Goal: Book appointment/travel/reservation

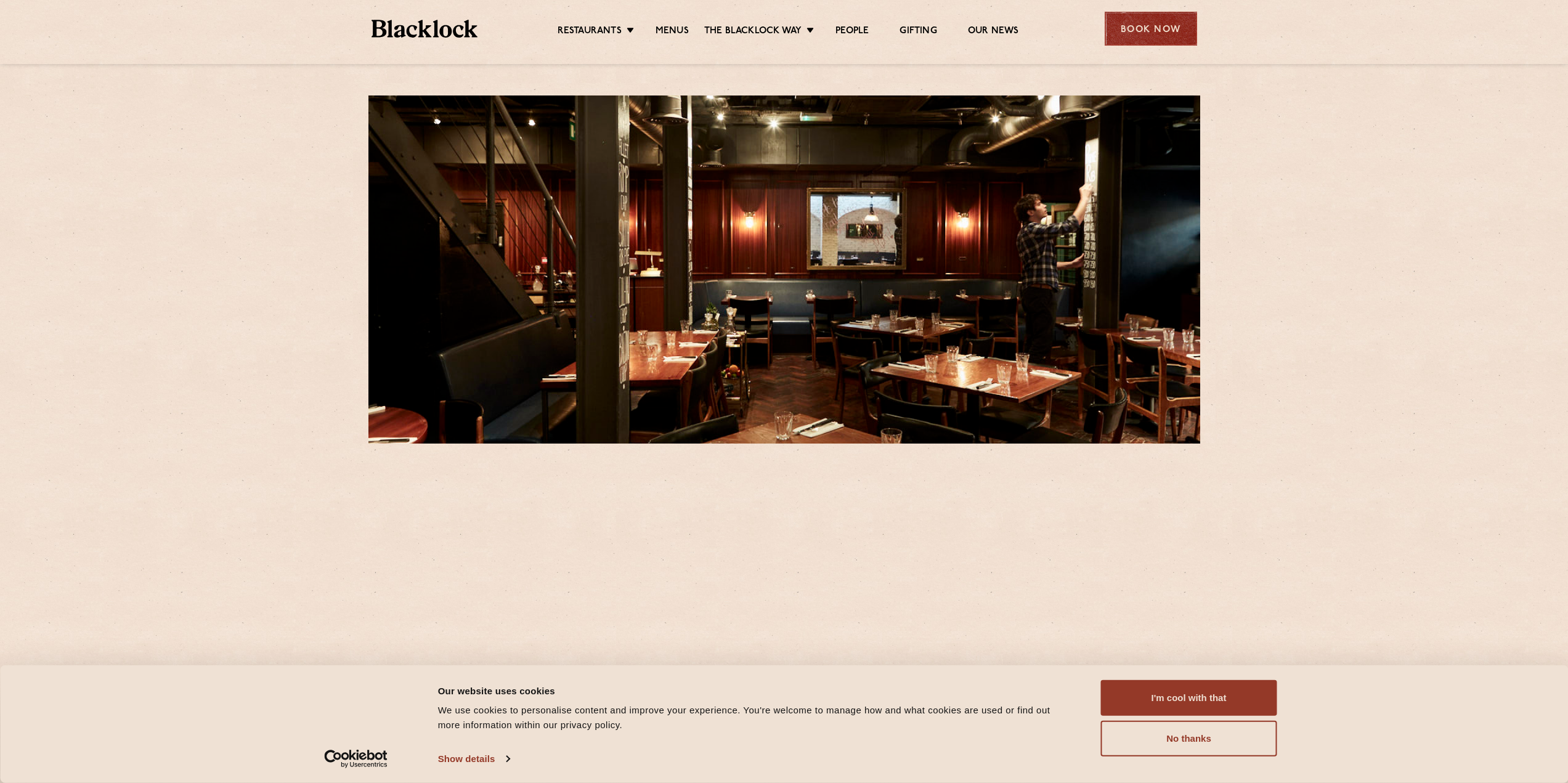
click at [1167, 43] on div "Book Now" at bounding box center [1151, 28] width 93 height 34
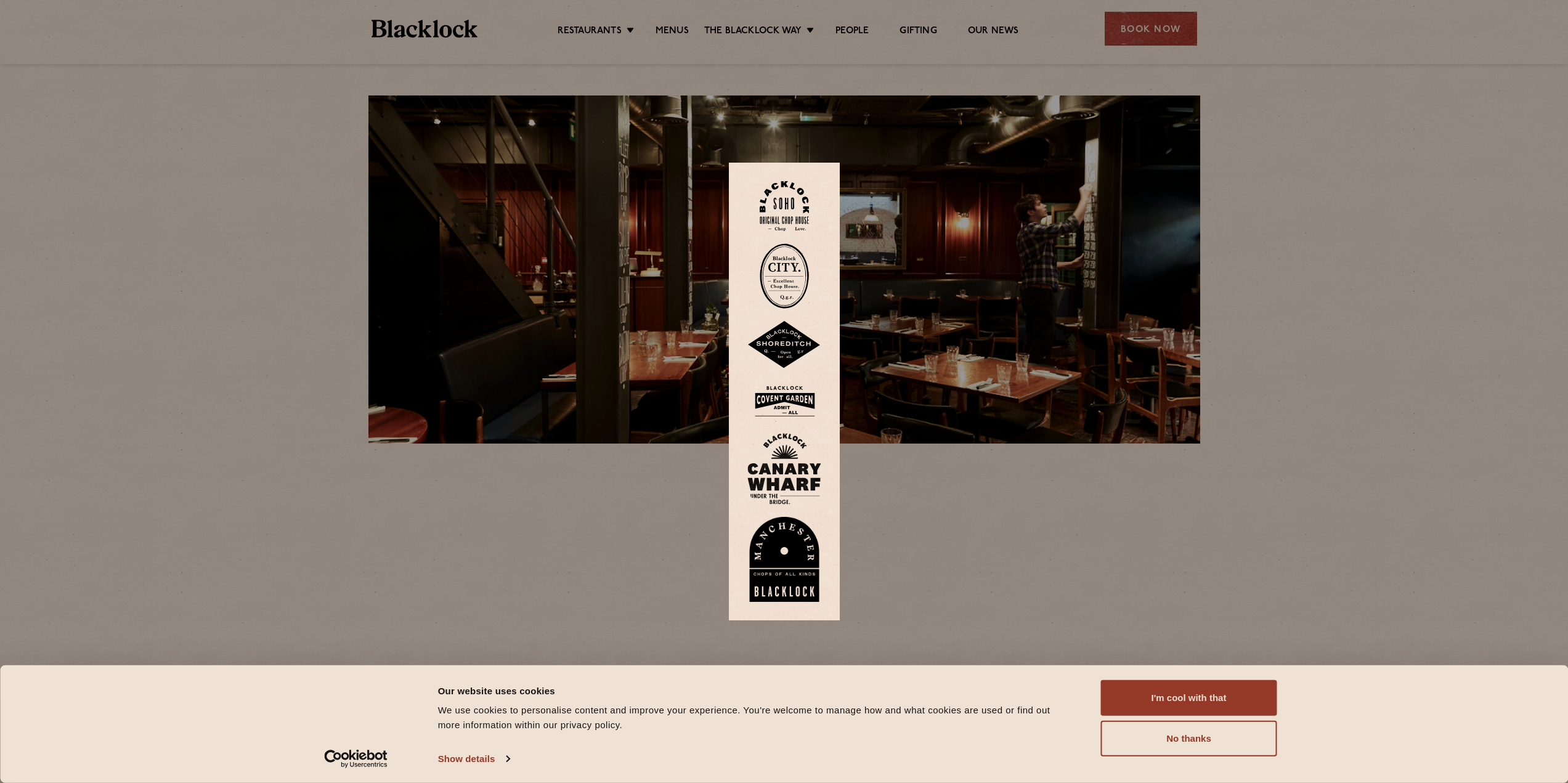
click at [794, 569] on img at bounding box center [784, 559] width 74 height 85
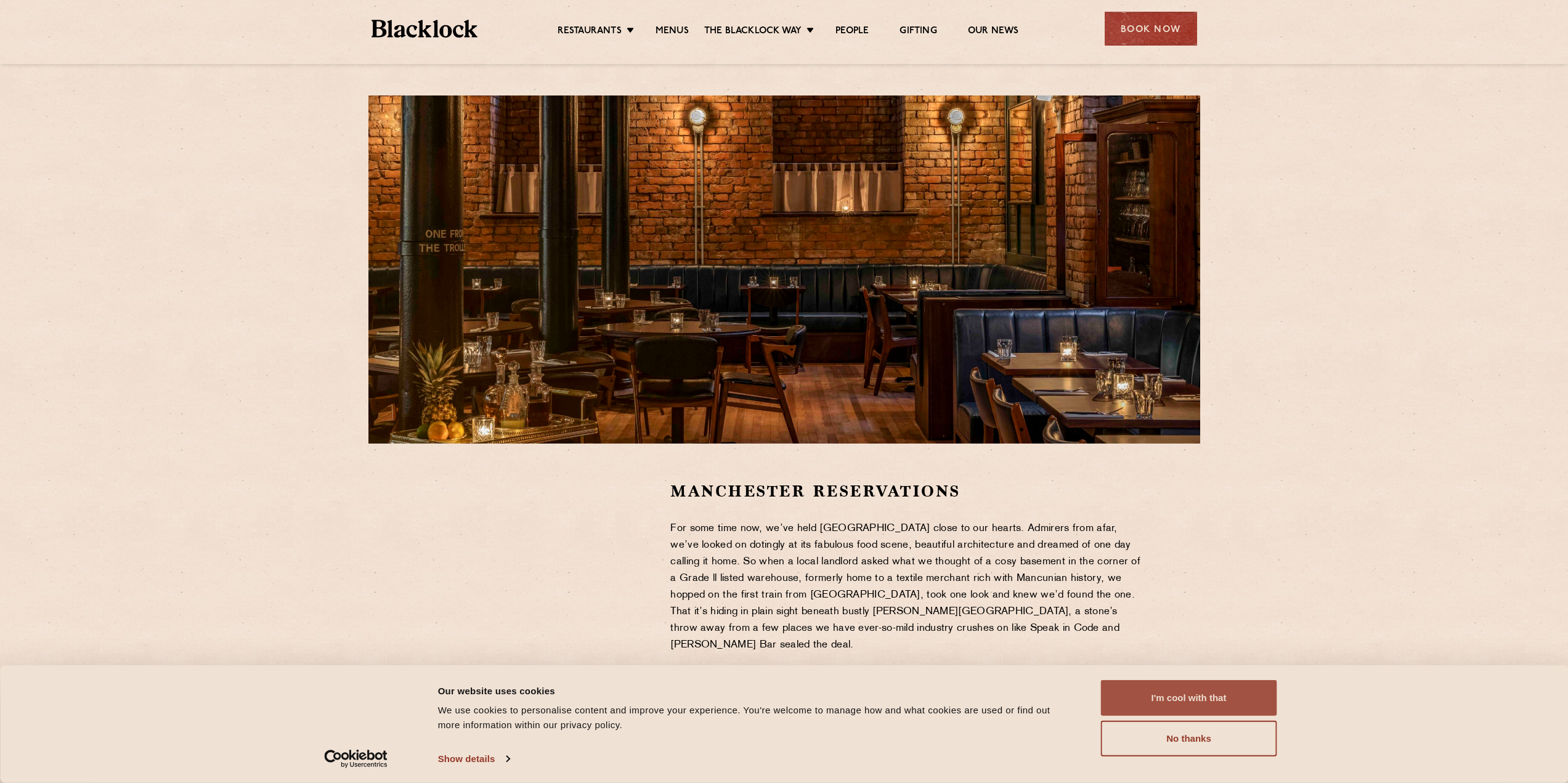
click at [1211, 705] on button "I'm cool with that" at bounding box center [1189, 698] width 176 height 36
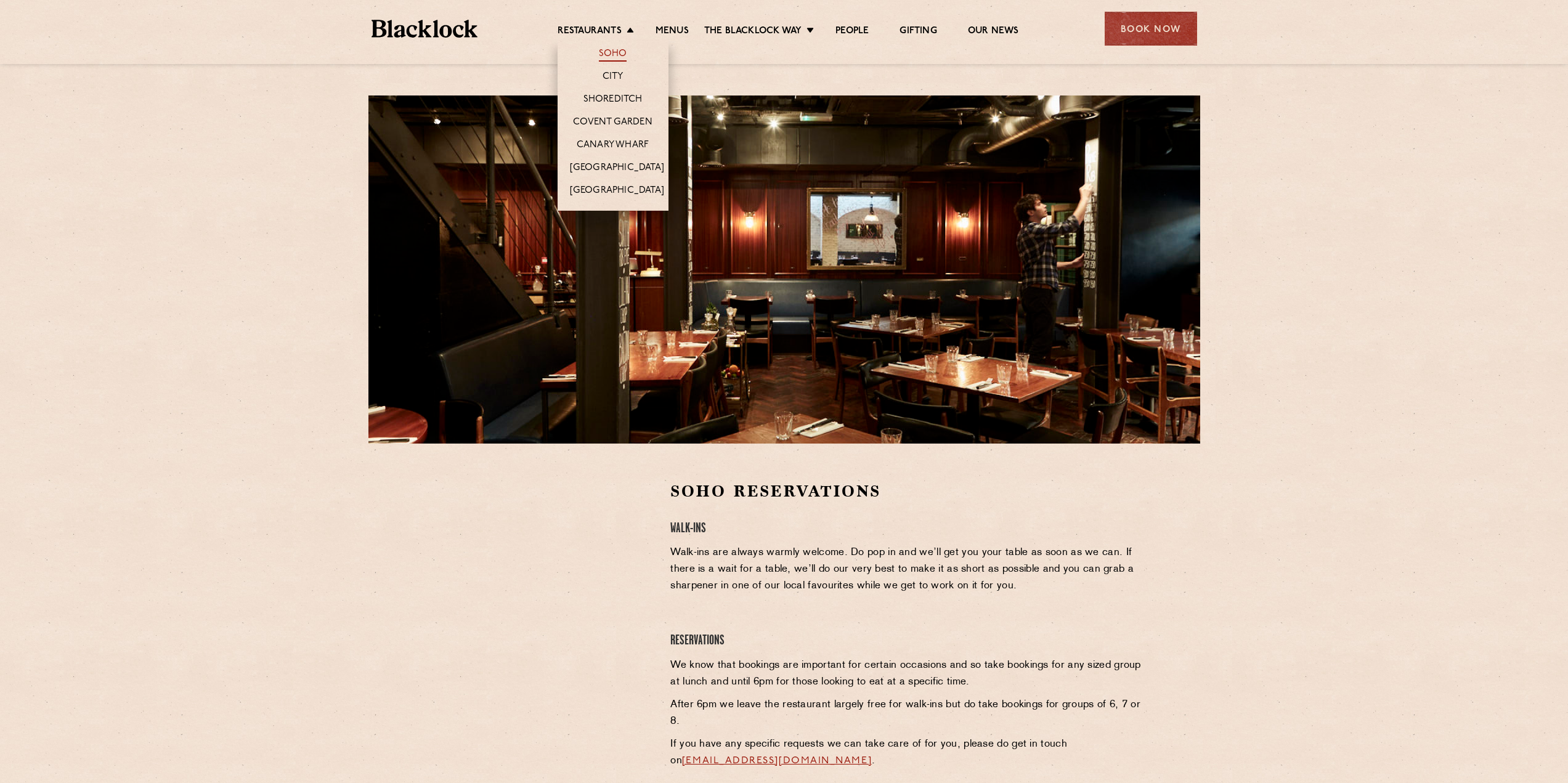
click at [610, 55] on link "Soho" at bounding box center [612, 55] width 28 height 14
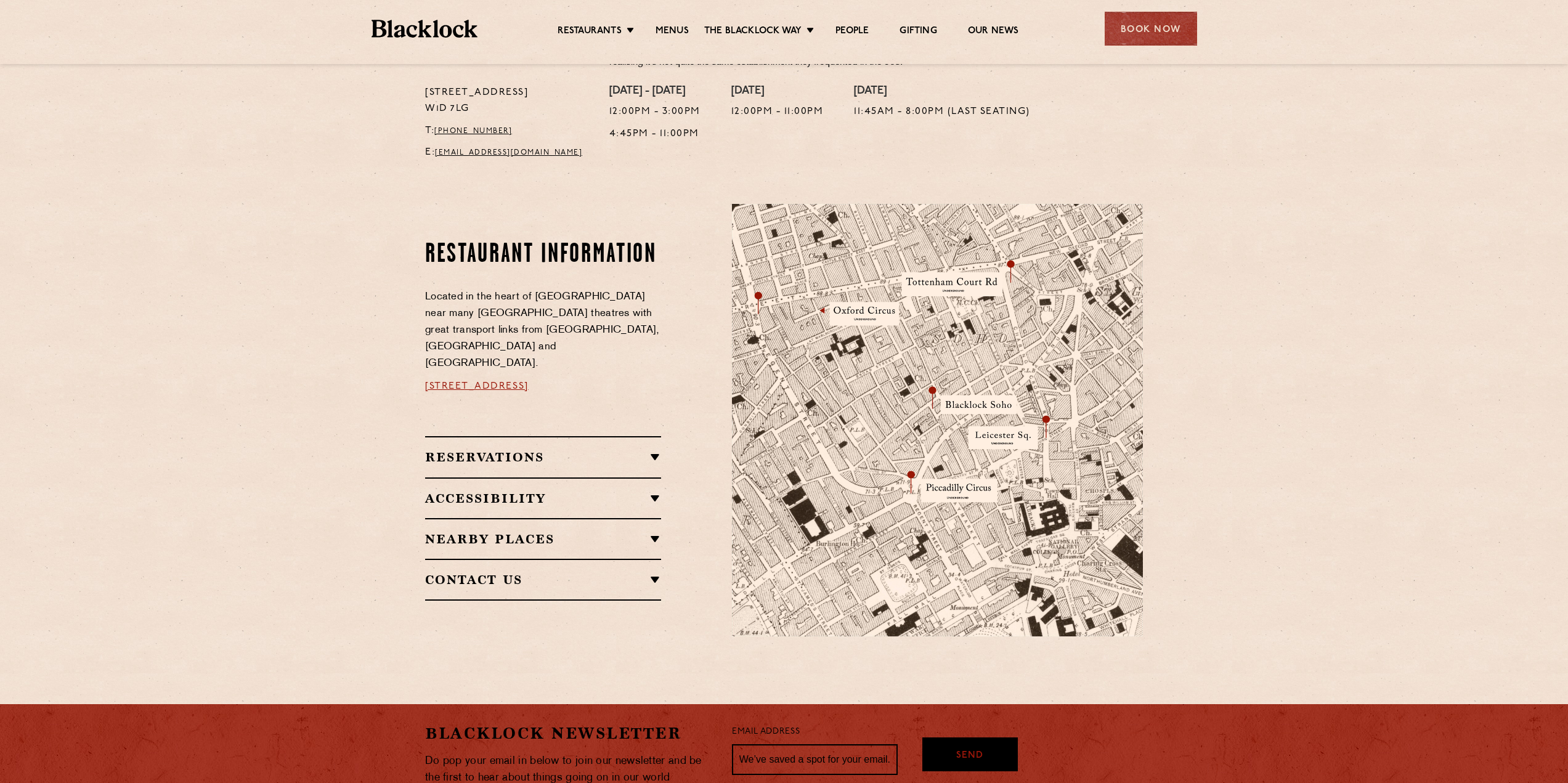
scroll to position [657, 0]
